Goal: Find contact information: Find contact information

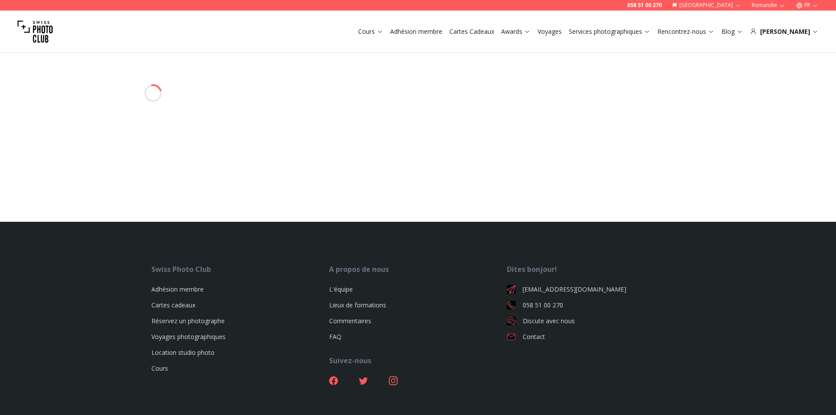
select select
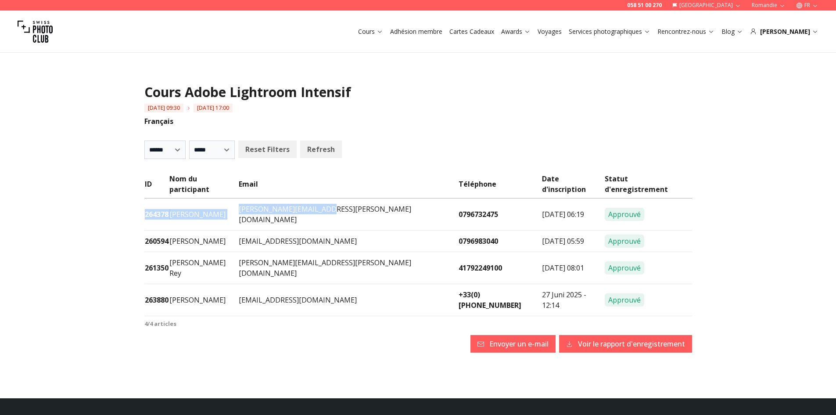
drag, startPoint x: 280, startPoint y: 205, endPoint x: 274, endPoint y: 202, distance: 6.9
click at [279, 205] on td "[PERSON_NAME][EMAIL_ADDRESS][PERSON_NAME][DOMAIN_NAME]" at bounding box center [347, 214] width 219 height 32
click at [271, 198] on td "[PERSON_NAME][EMAIL_ADDRESS][PERSON_NAME][DOMAIN_NAME]" at bounding box center [347, 214] width 219 height 32
drag, startPoint x: 269, startPoint y: 198, endPoint x: 363, endPoint y: 203, distance: 93.6
click at [363, 203] on td "[PERSON_NAME][EMAIL_ADDRESS][PERSON_NAME][DOMAIN_NAME]" at bounding box center [347, 214] width 219 height 32
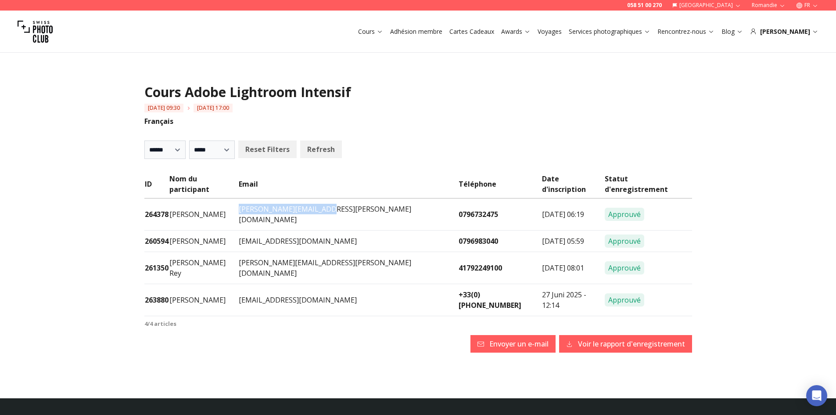
copy td "[PERSON_NAME][EMAIL_ADDRESS][PERSON_NAME][DOMAIN_NAME]"
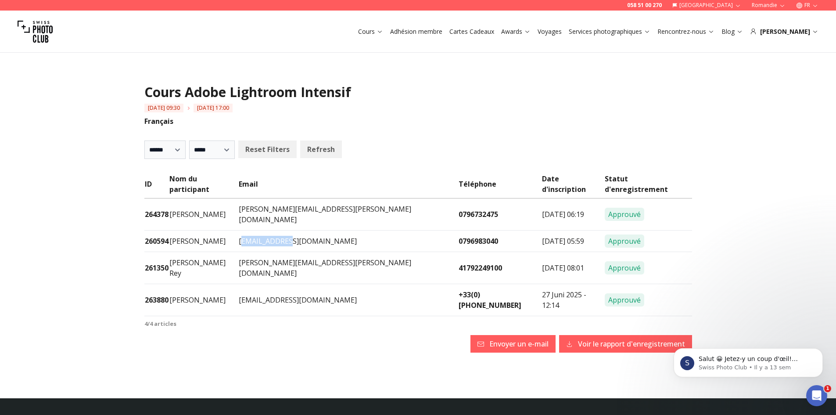
drag, startPoint x: 270, startPoint y: 222, endPoint x: 319, endPoint y: 223, distance: 48.7
click at [319, 230] on td "[EMAIL_ADDRESS][DOMAIN_NAME]" at bounding box center [347, 241] width 219 height 22
drag, startPoint x: 269, startPoint y: 220, endPoint x: 333, endPoint y: 223, distance: 64.2
click at [333, 230] on td "[EMAIL_ADDRESS][DOMAIN_NAME]" at bounding box center [347, 241] width 219 height 22
copy td "[EMAIL_ADDRESS][DOMAIN_NAME]"
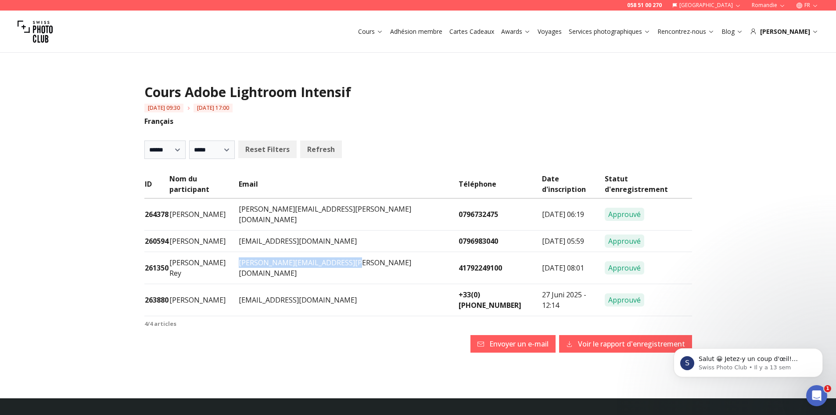
drag, startPoint x: 270, startPoint y: 242, endPoint x: 373, endPoint y: 241, distance: 103.2
click at [373, 252] on td "[PERSON_NAME][EMAIL_ADDRESS][PERSON_NAME][DOMAIN_NAME]" at bounding box center [347, 268] width 219 height 32
copy td "[PERSON_NAME][EMAIL_ADDRESS][PERSON_NAME][DOMAIN_NAME]"
drag, startPoint x: 269, startPoint y: 263, endPoint x: 333, endPoint y: 259, distance: 64.2
click at [333, 284] on td "[EMAIL_ADDRESS][DOMAIN_NAME]" at bounding box center [347, 300] width 219 height 32
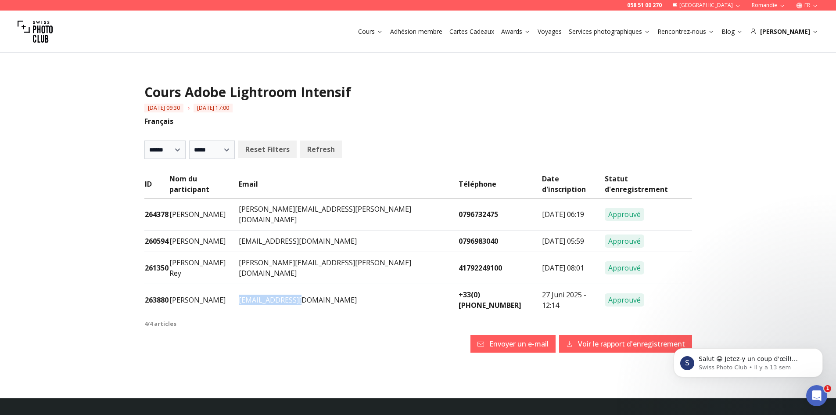
copy td "[EMAIL_ADDRESS][DOMAIN_NAME]"
